Goal: Use online tool/utility: Utilize a website feature to perform a specific function

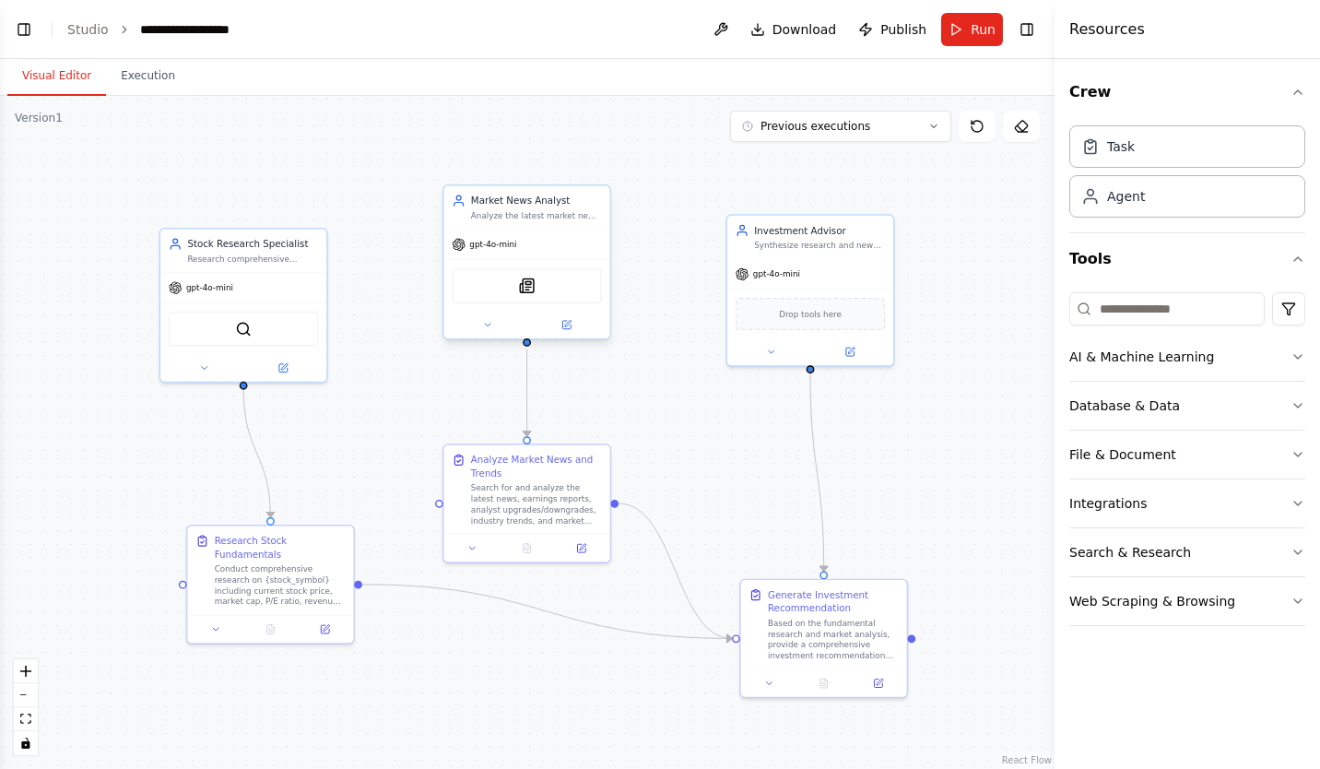
scroll to position [2294, 0]
click at [1136, 646] on div "Crew Task Agent Tools AI & Machine Learning Database & Data File & Document Int…" at bounding box center [1188, 414] width 266 height 710
click at [1294, 604] on icon "button" at bounding box center [1298, 601] width 15 height 15
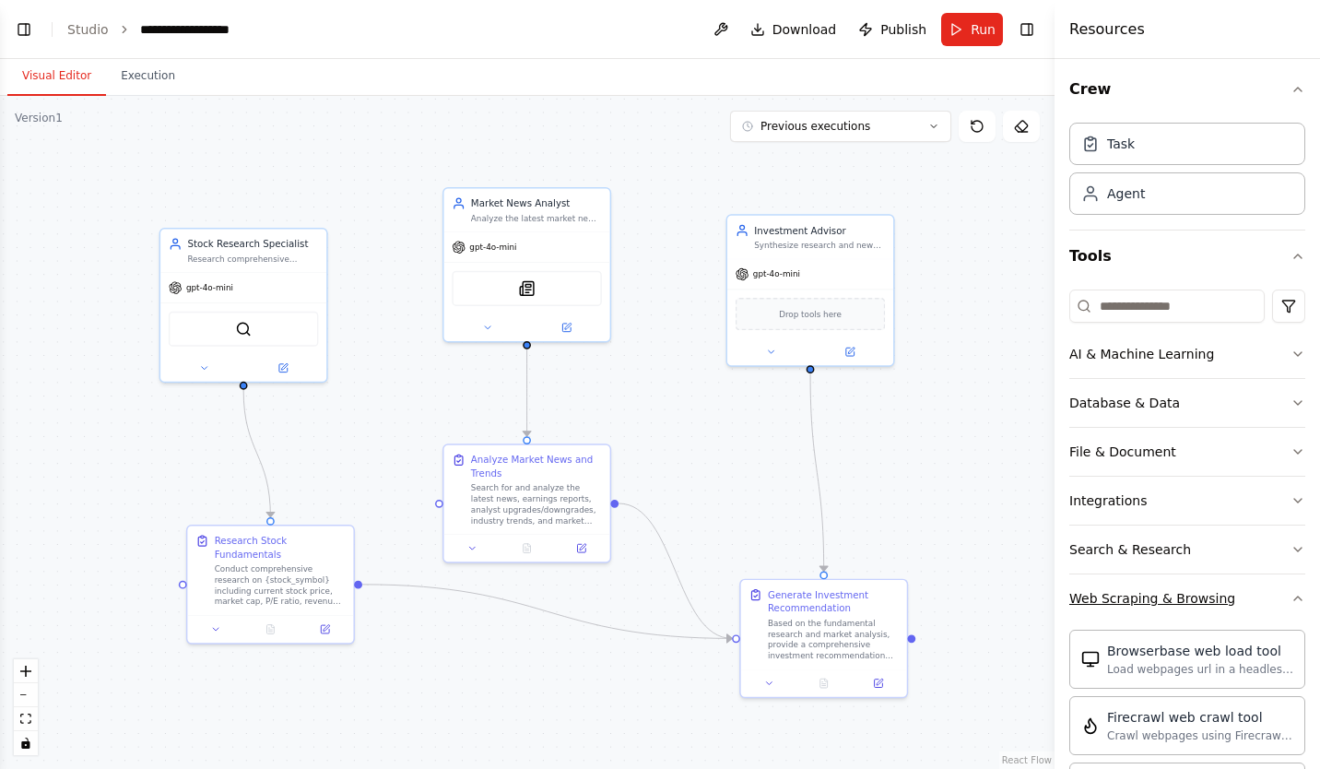
scroll to position [0, 0]
click at [1261, 605] on button "Web Scraping & Browsing" at bounding box center [1187, 601] width 236 height 48
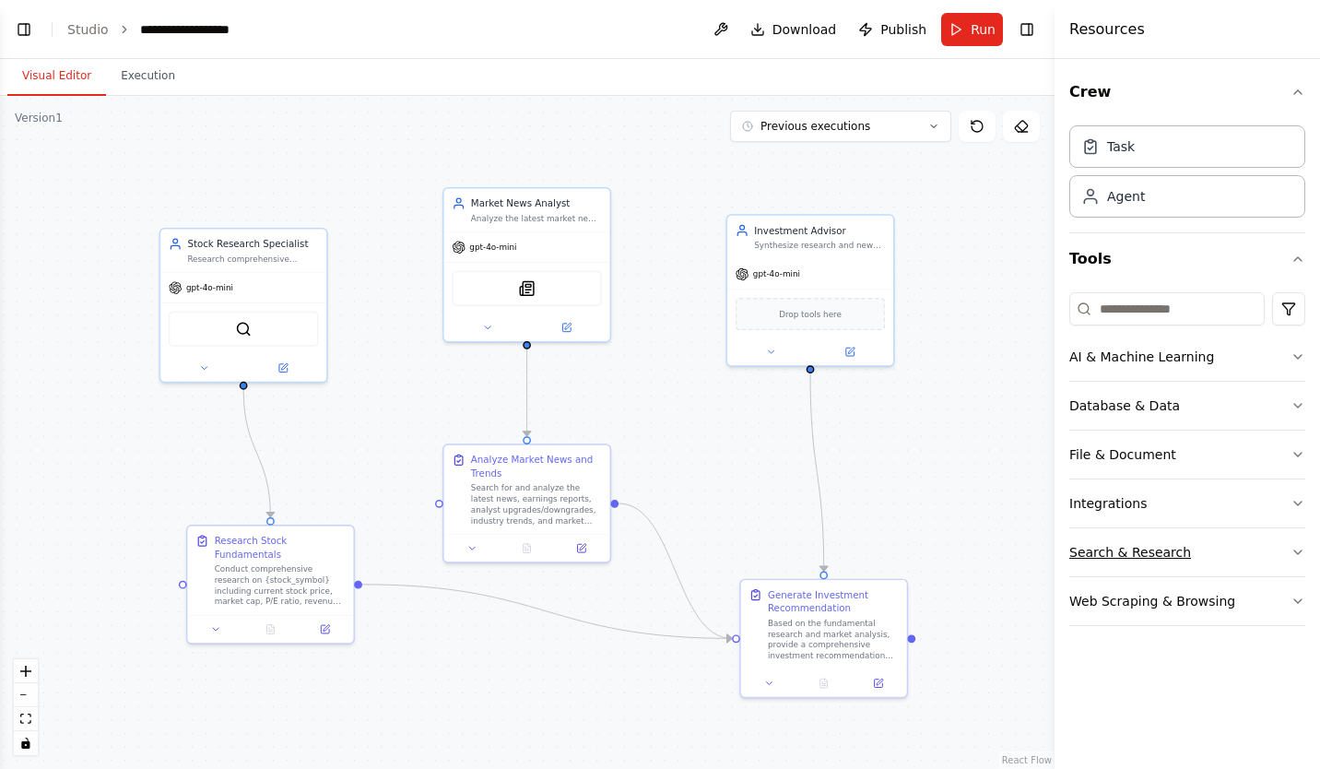
click at [1219, 557] on button "Search & Research" at bounding box center [1187, 552] width 236 height 48
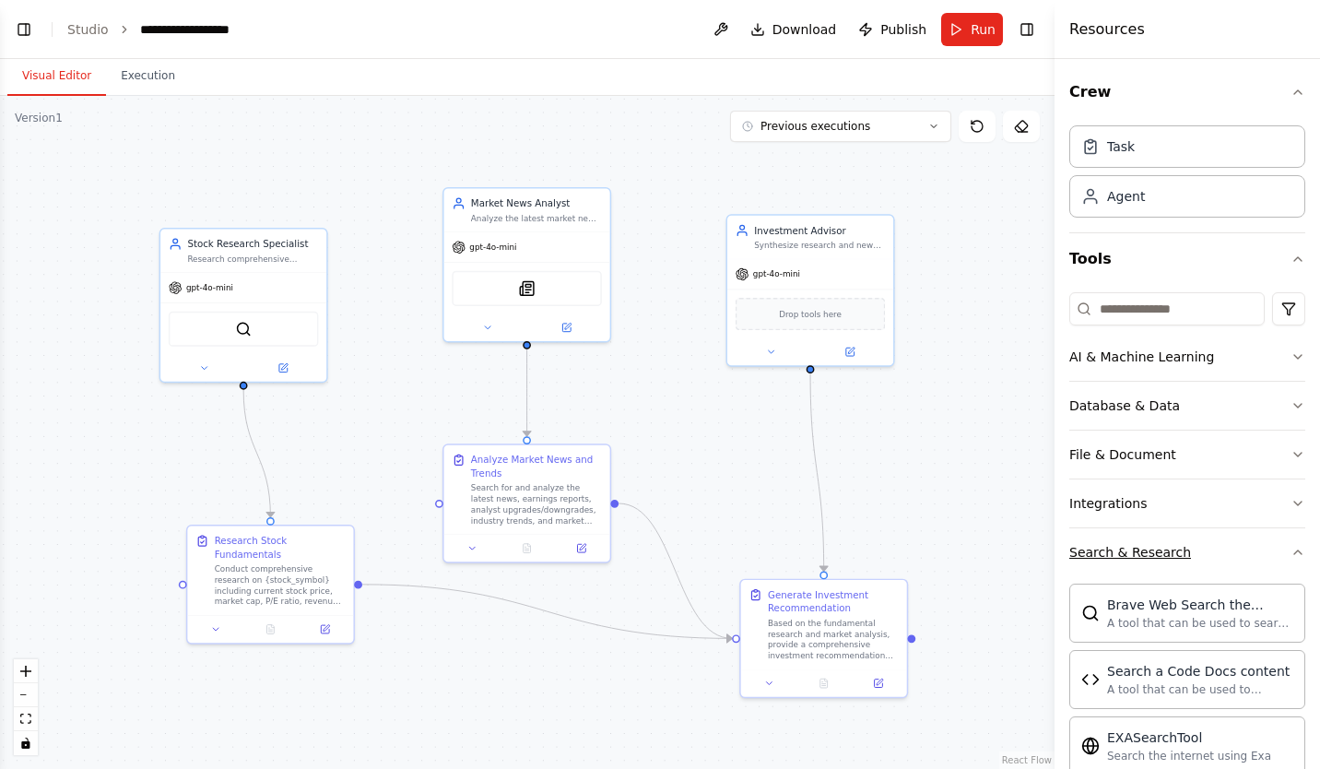
click at [1235, 561] on button "Search & Research" at bounding box center [1187, 552] width 236 height 48
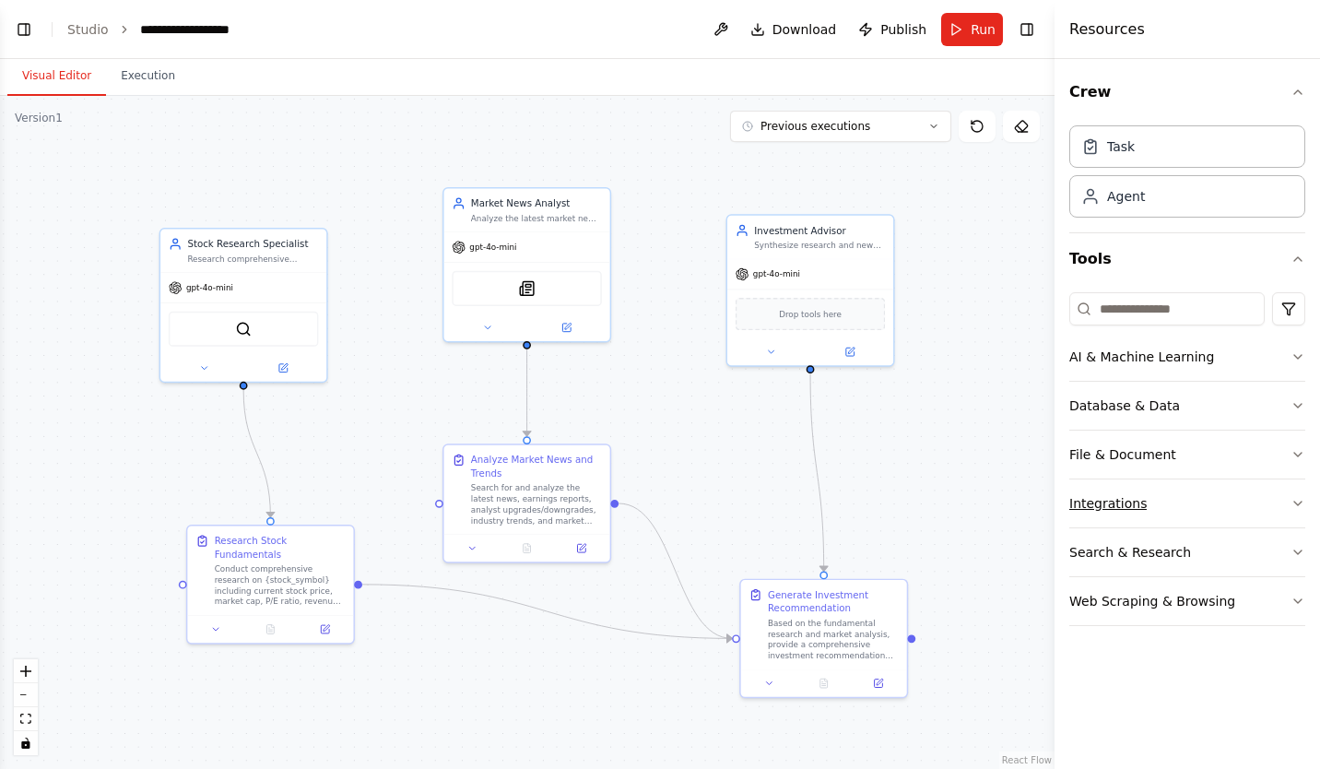
click at [1187, 504] on button "Integrations" at bounding box center [1187, 503] width 236 height 48
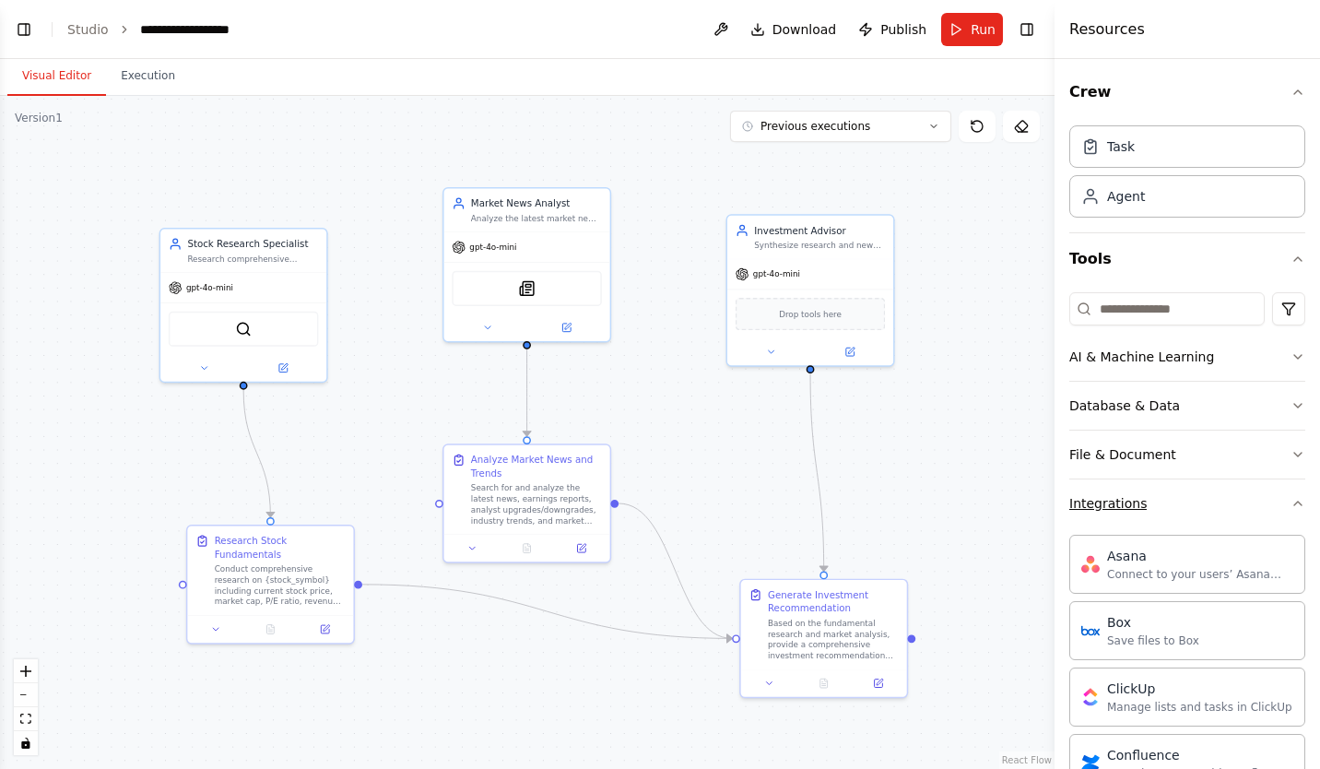
click at [1198, 509] on button "Integrations" at bounding box center [1187, 503] width 236 height 48
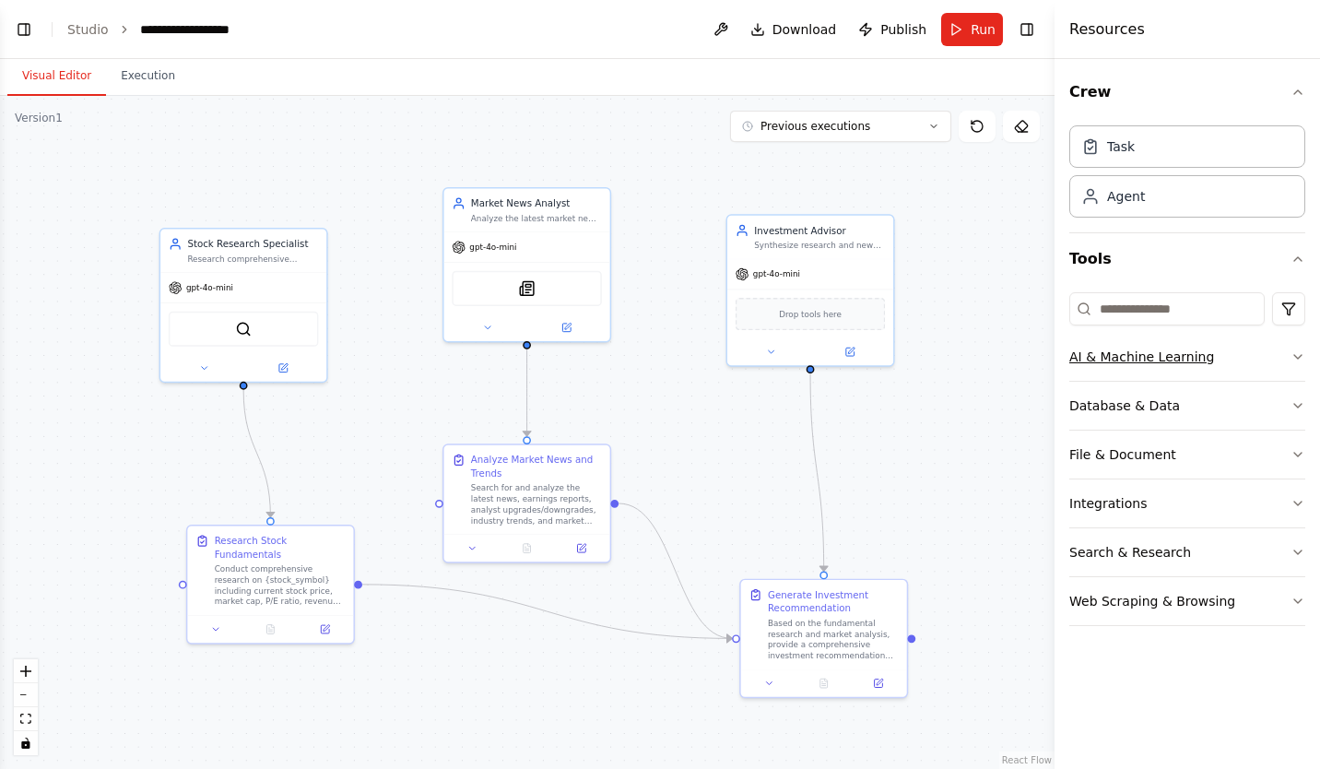
click at [1252, 359] on button "AI & Machine Learning" at bounding box center [1187, 357] width 236 height 48
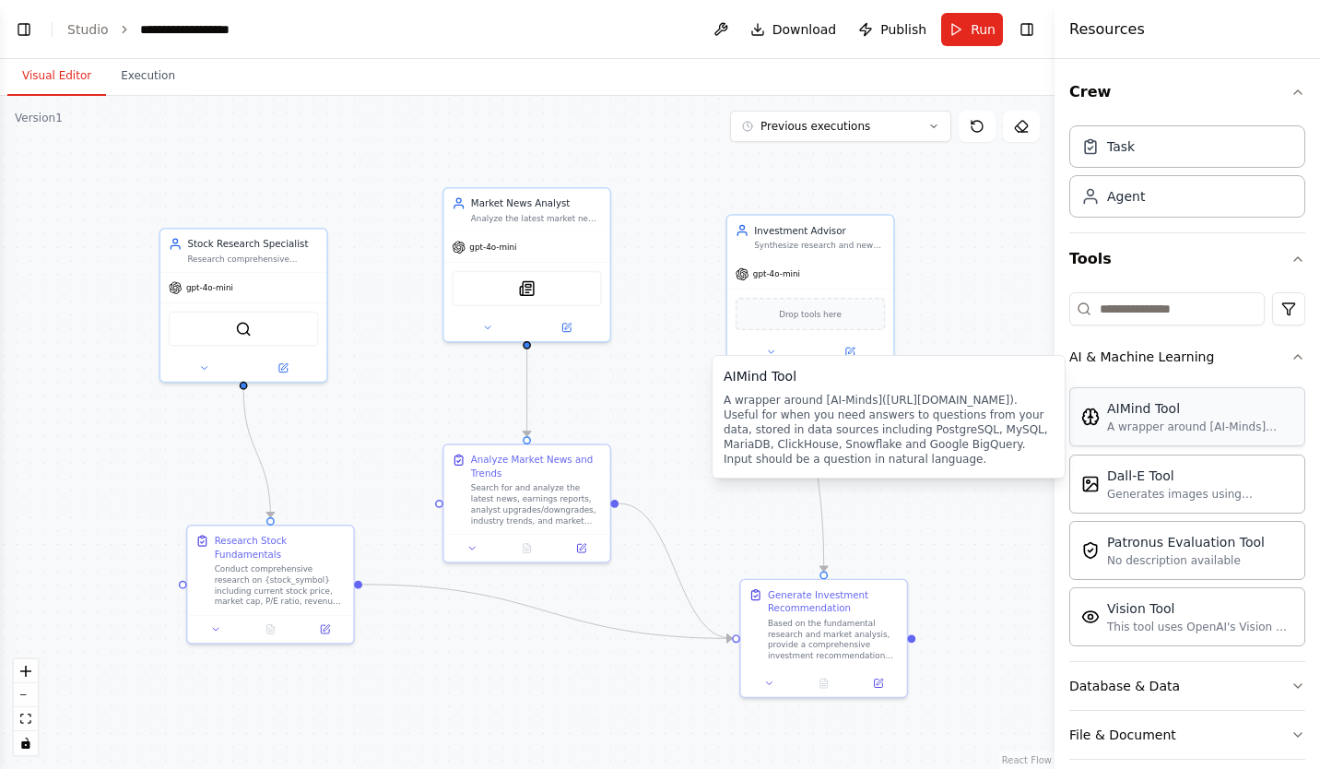
click at [1194, 431] on div "A wrapper around [AI-Minds]([URL][DOMAIN_NAME]). Useful for when you need answe…" at bounding box center [1200, 426] width 186 height 15
